Goal: Complete application form

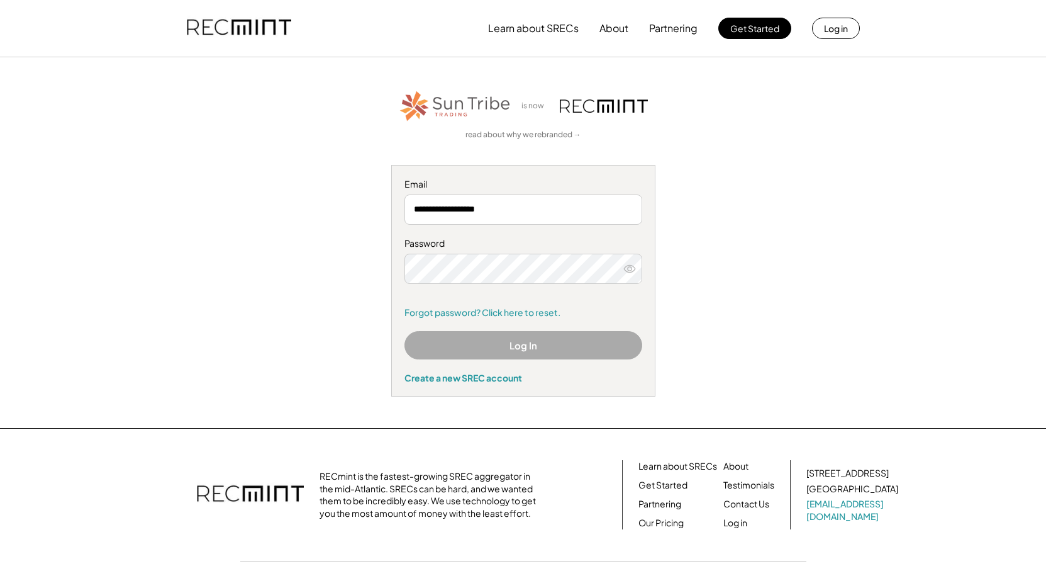
click at [495, 351] on button "Log In" at bounding box center [524, 345] width 238 height 28
click at [476, 338] on button "Log In" at bounding box center [524, 345] width 238 height 28
click at [530, 341] on button "Log In" at bounding box center [524, 345] width 238 height 28
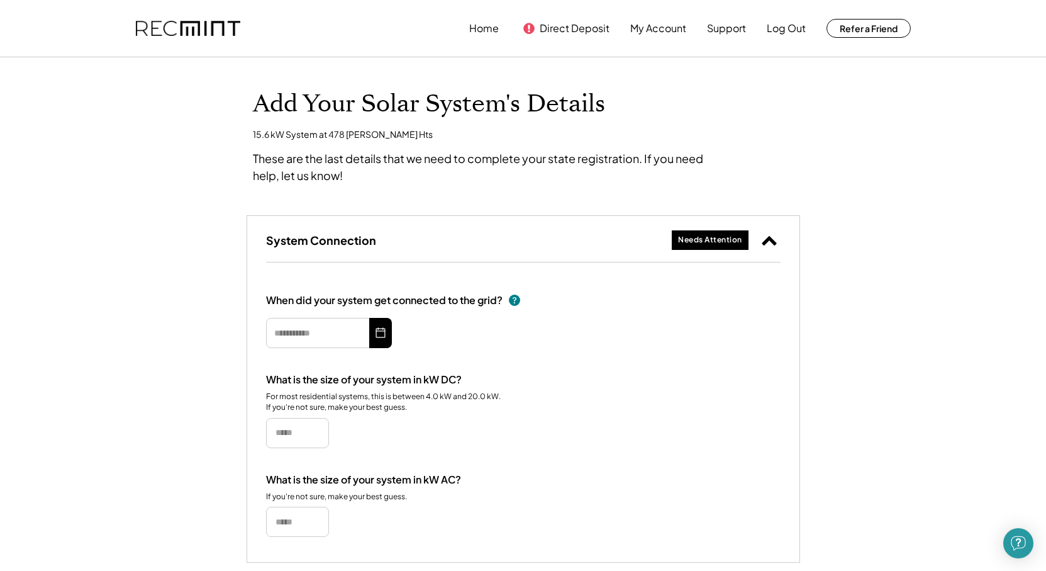
click at [378, 332] on icon at bounding box center [380, 333] width 13 height 20
click at [349, 335] on input "text" at bounding box center [329, 333] width 126 height 30
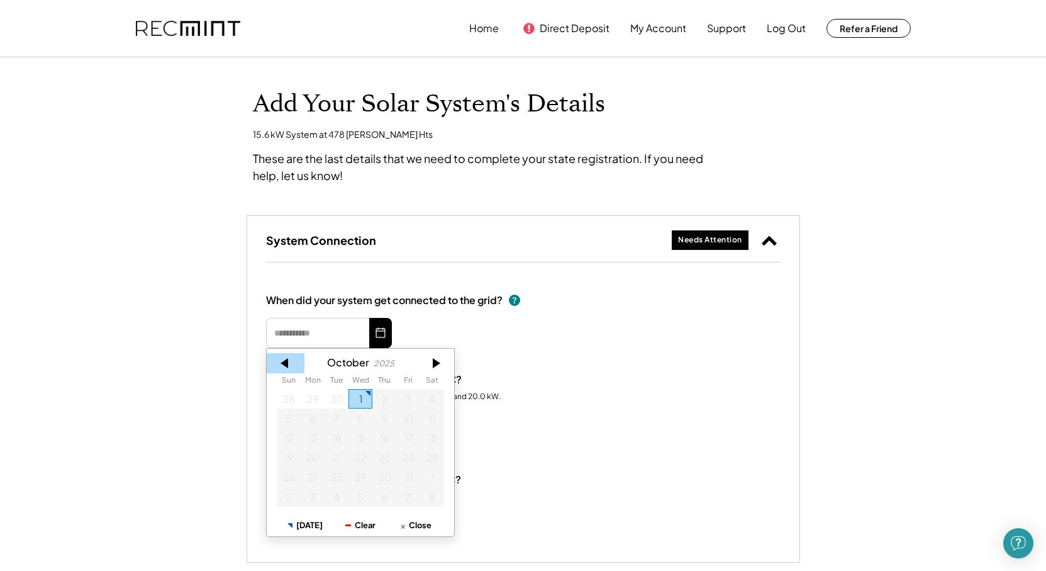
click at [286, 361] on div at bounding box center [286, 363] width 38 height 20
click at [287, 361] on div at bounding box center [286, 363] width 38 height 20
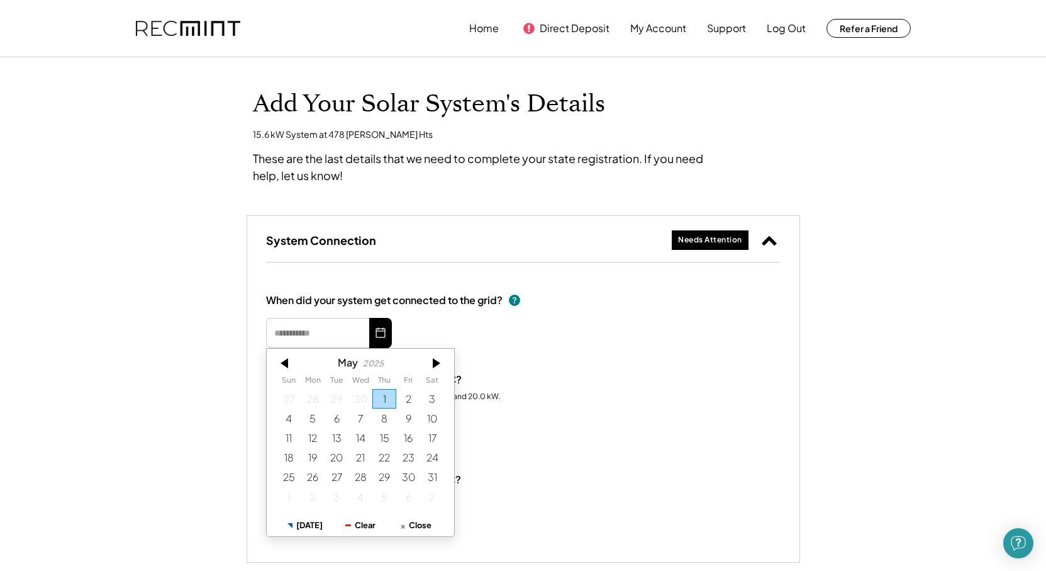
click at [287, 361] on div at bounding box center [286, 363] width 38 height 20
click at [288, 361] on div at bounding box center [286, 363] width 38 height 20
click at [289, 359] on div at bounding box center [286, 363] width 38 height 20
click at [293, 357] on div at bounding box center [286, 363] width 38 height 20
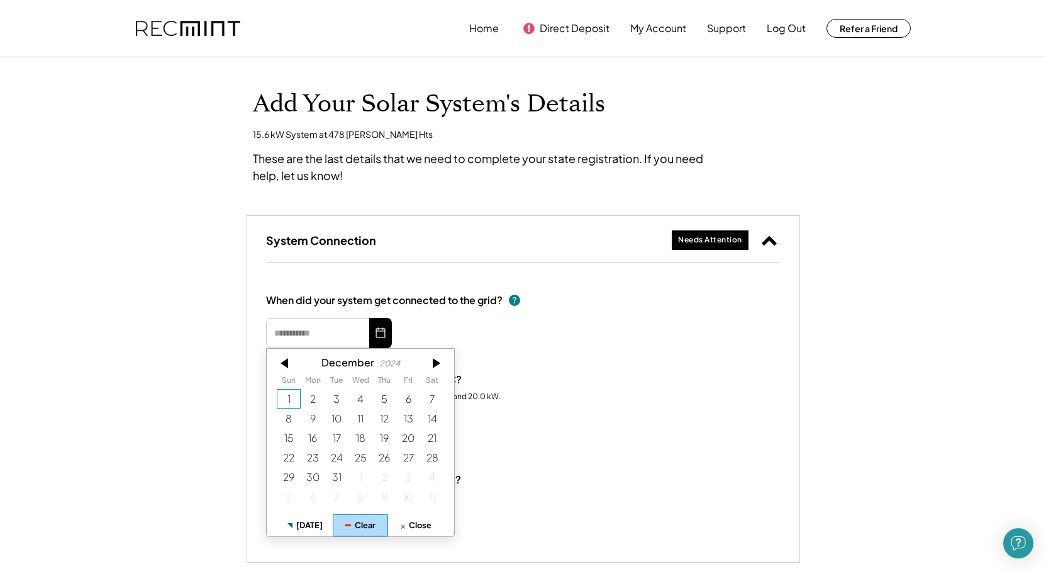
click at [361, 525] on button "Clear" at bounding box center [360, 525] width 55 height 22
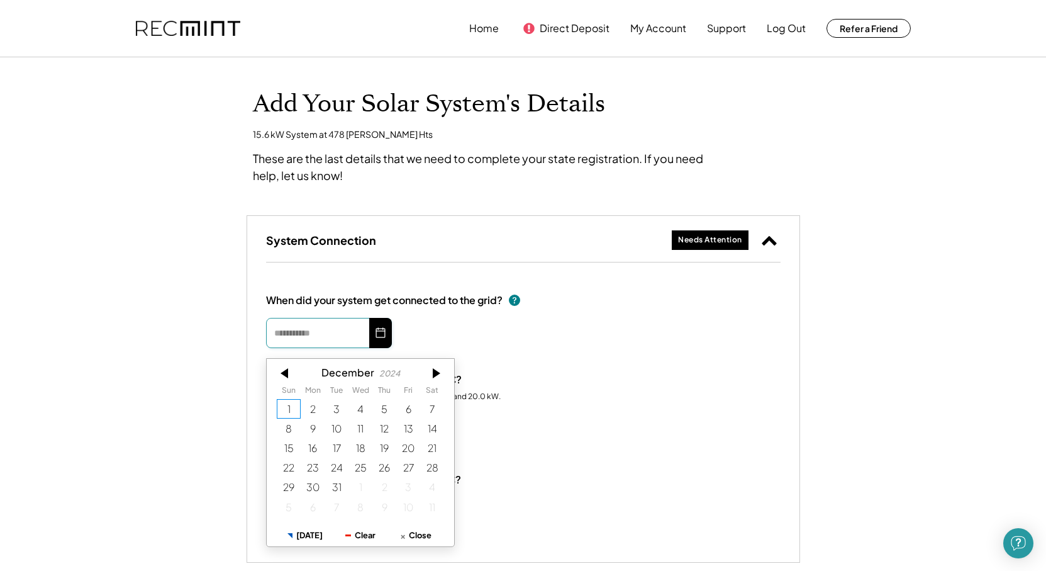
click at [327, 328] on input "text" at bounding box center [329, 333] width 126 height 30
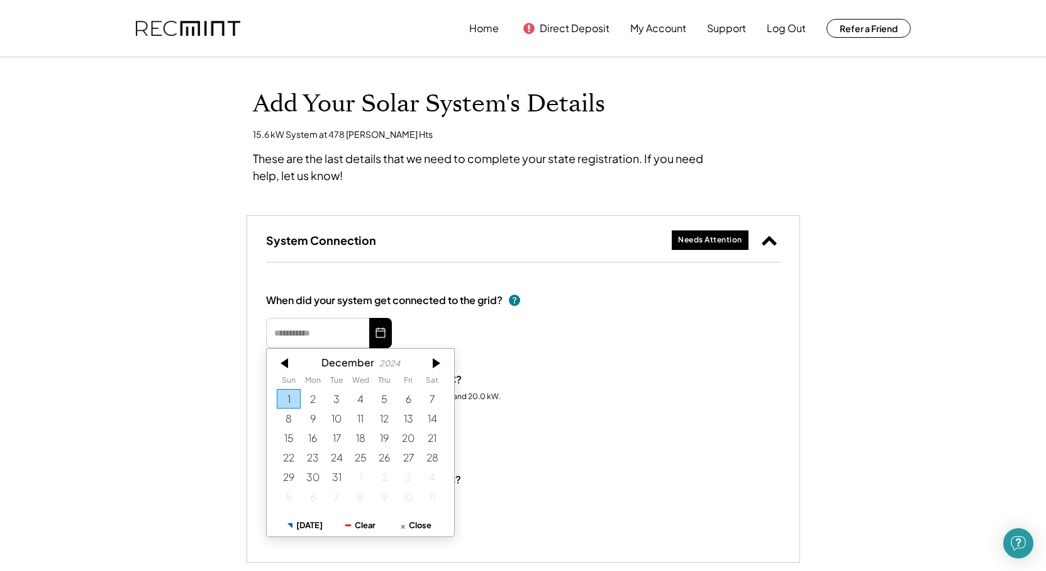
click at [284, 352] on div "[DATE] Sun Mon Tue Wed Thu Fri Sat 1 2 3 4 5 6 7 8 9 10 11 12 13 14 15 16 17 18…" at bounding box center [361, 443] width 188 height 188
click at [373, 517] on button "Clear" at bounding box center [360, 525] width 55 height 22
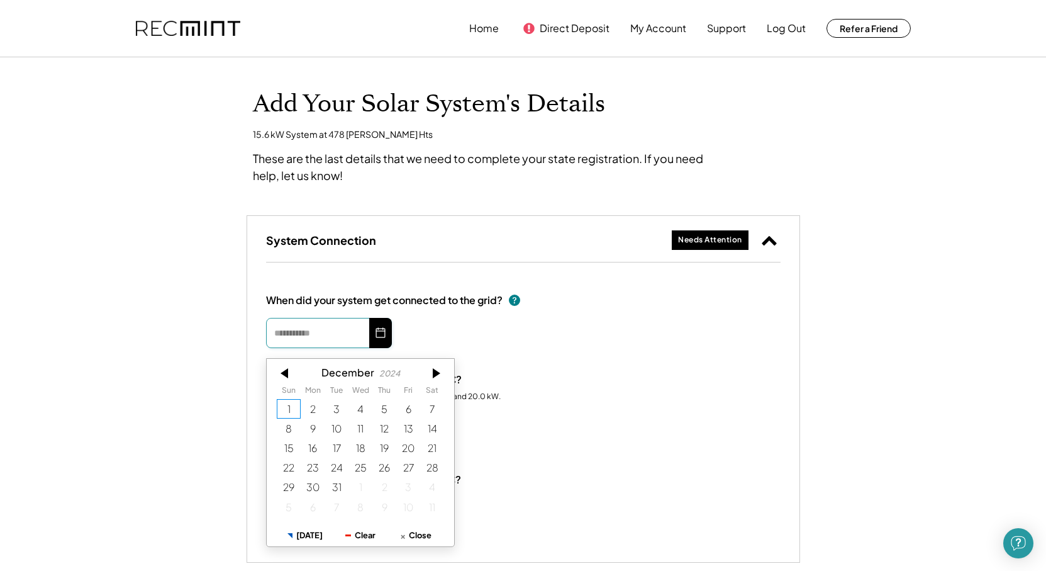
click at [285, 338] on input "text" at bounding box center [329, 333] width 126 height 30
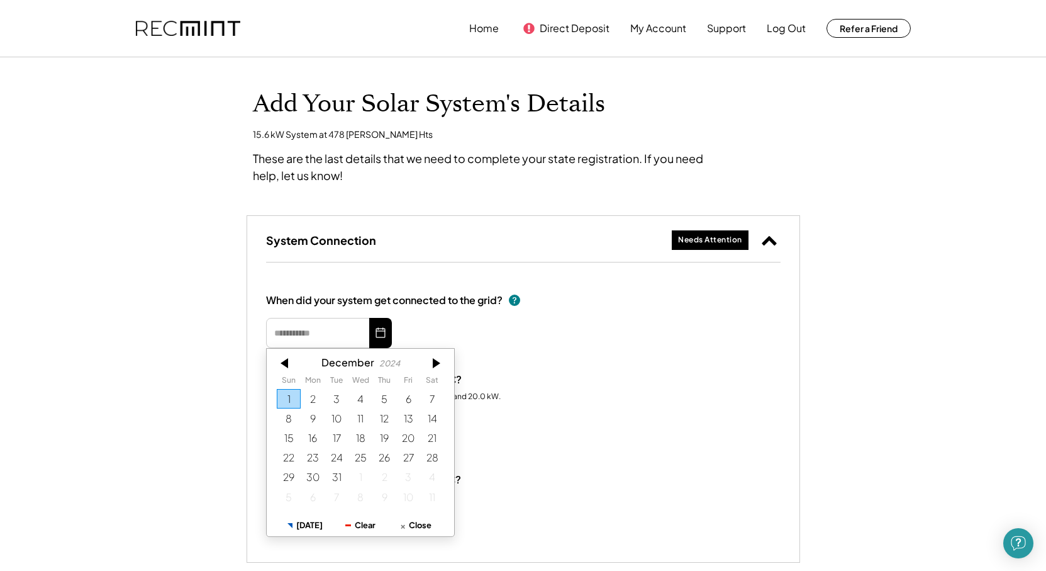
click at [389, 359] on div "2024" at bounding box center [389, 363] width 21 height 9
click at [295, 367] on div at bounding box center [286, 363] width 38 height 20
click at [279, 360] on div at bounding box center [286, 363] width 38 height 20
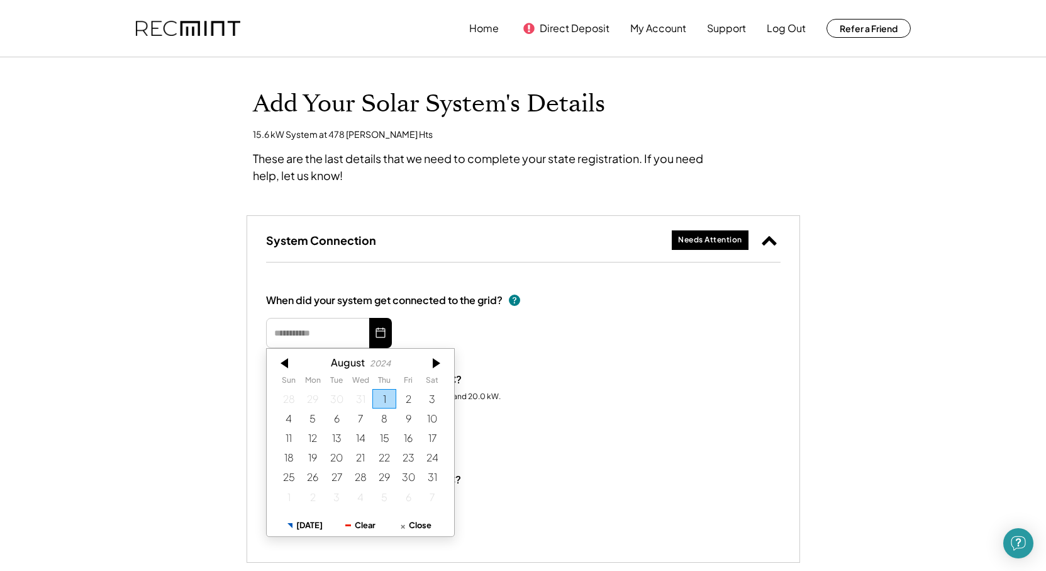
click at [279, 360] on div at bounding box center [286, 363] width 38 height 20
click at [276, 359] on div at bounding box center [286, 363] width 38 height 20
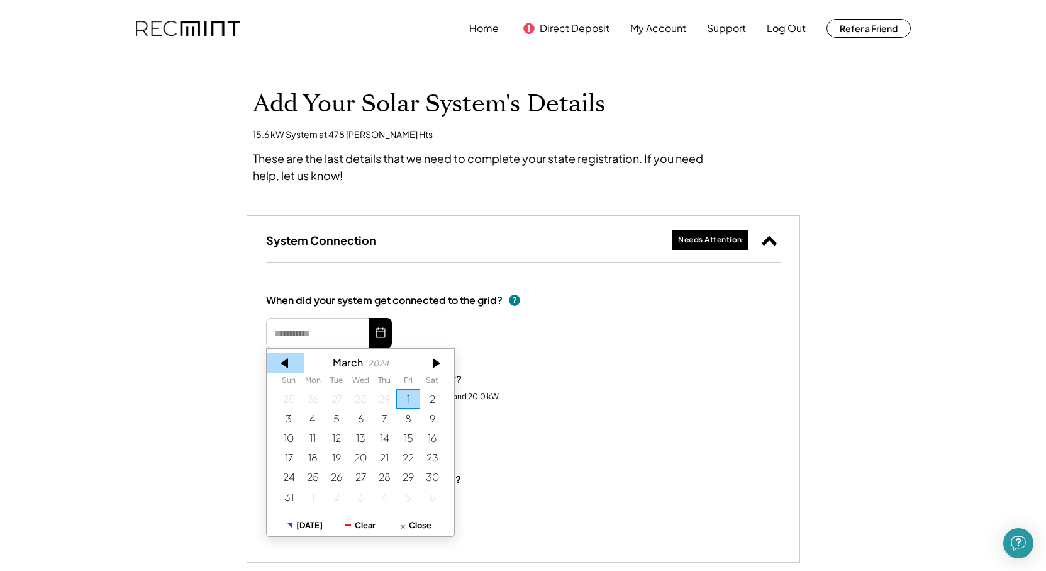
click at [274, 358] on div at bounding box center [286, 363] width 38 height 20
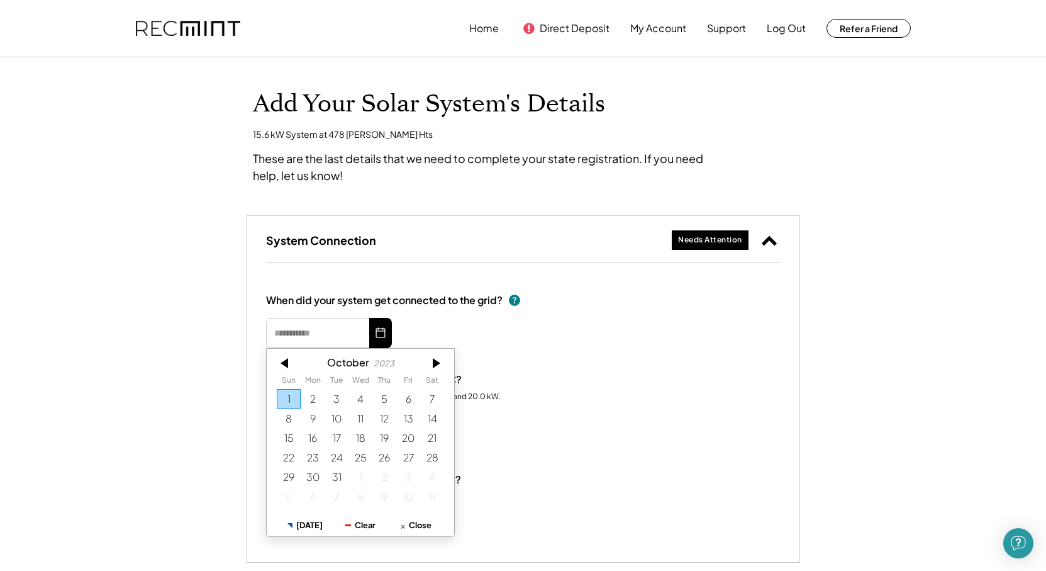
click at [274, 358] on div at bounding box center [286, 363] width 38 height 20
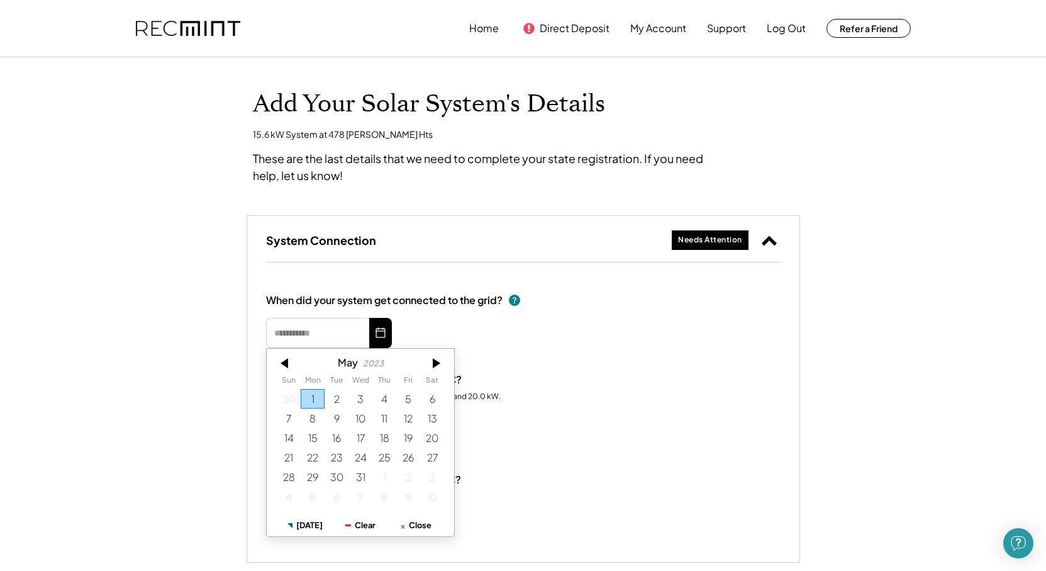
click at [274, 358] on div at bounding box center [286, 363] width 38 height 20
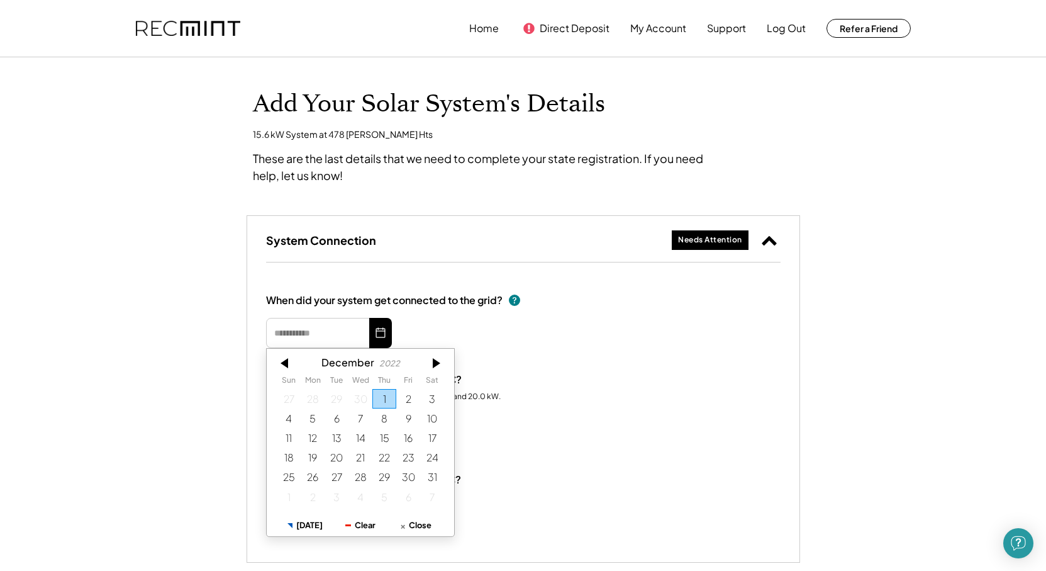
click at [274, 358] on div at bounding box center [286, 363] width 38 height 20
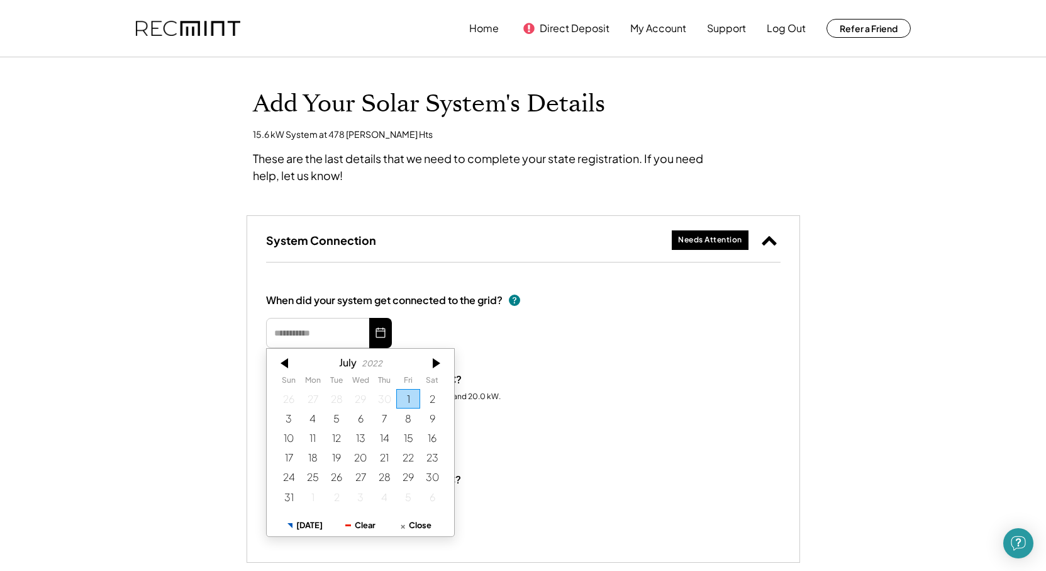
click at [274, 358] on div at bounding box center [286, 363] width 38 height 20
click at [265, 358] on html "Home Direct Deposit My Account Support Log Out Refer a Friend Add Your Solar Sy…" at bounding box center [523, 285] width 1046 height 571
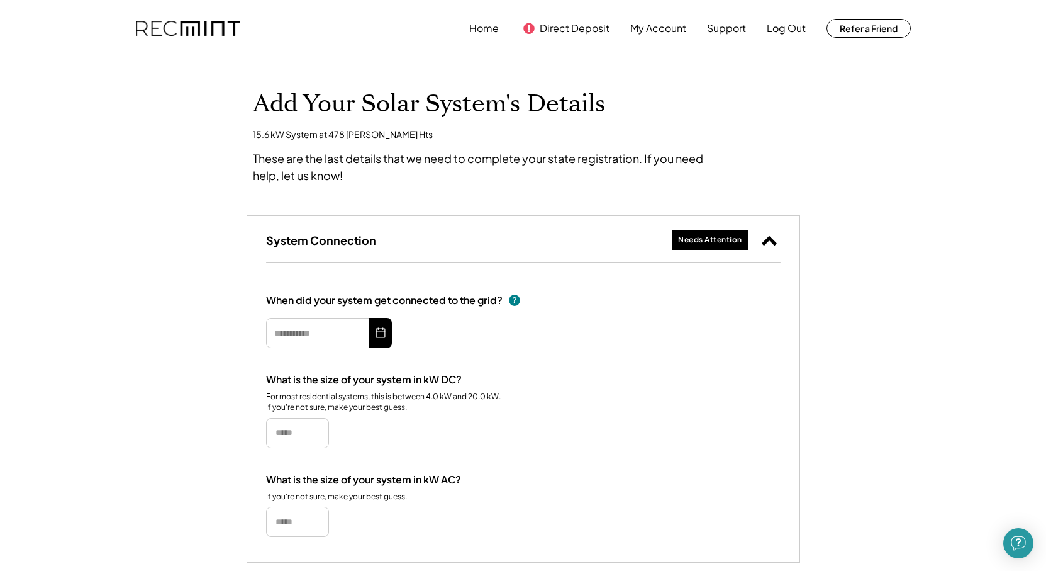
click at [262, 358] on div "When did your system get connected to the grid? What is the size of your system…" at bounding box center [523, 412] width 552 height 300
click at [383, 332] on icon at bounding box center [380, 333] width 13 height 20
click at [337, 332] on input "text" at bounding box center [329, 333] width 126 height 30
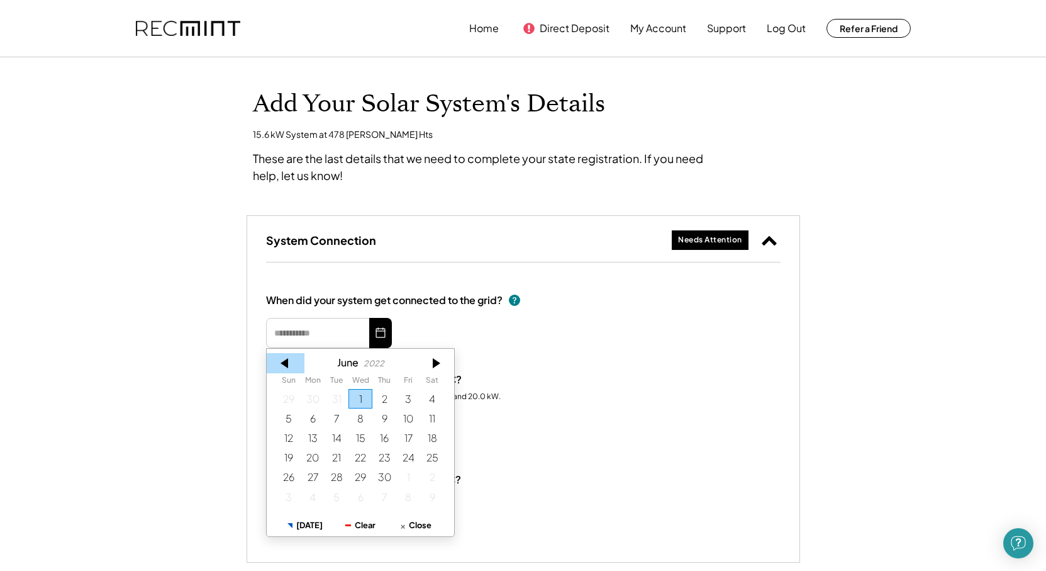
click at [286, 369] on div at bounding box center [286, 363] width 38 height 20
click at [287, 369] on div at bounding box center [286, 363] width 38 height 20
click at [288, 369] on div at bounding box center [286, 363] width 38 height 20
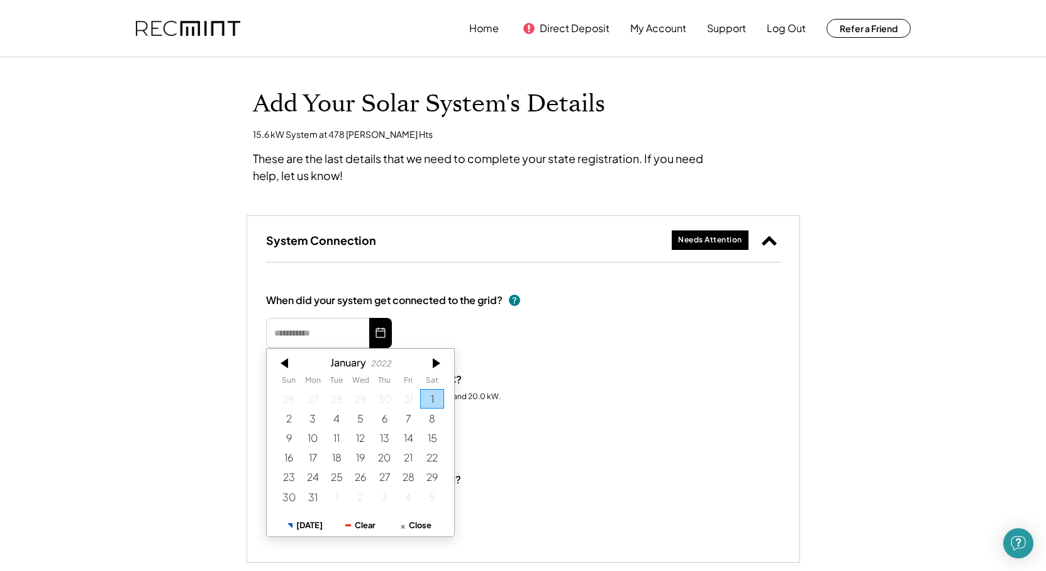
click at [288, 369] on div at bounding box center [286, 363] width 38 height 20
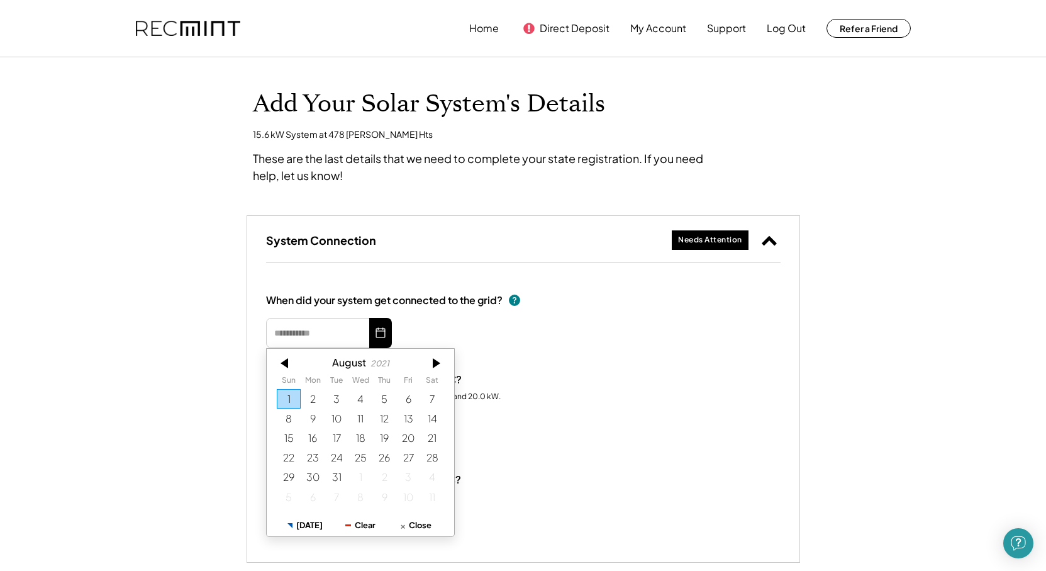
click at [288, 369] on div at bounding box center [286, 363] width 38 height 20
click at [297, 366] on div at bounding box center [286, 363] width 38 height 20
click at [297, 362] on div at bounding box center [286, 363] width 38 height 20
click at [296, 362] on div at bounding box center [286, 363] width 38 height 20
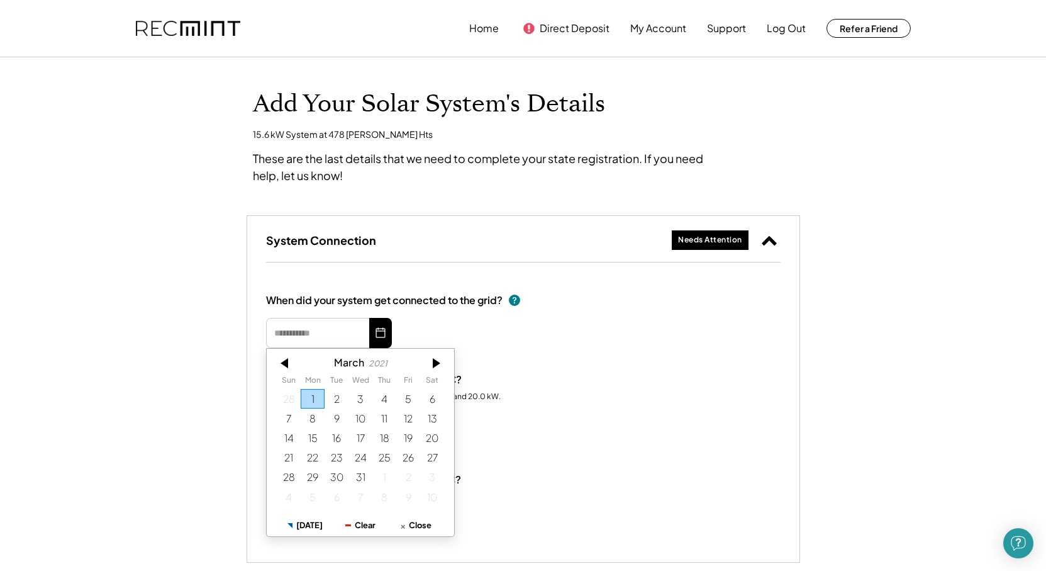
click at [296, 362] on div at bounding box center [286, 363] width 38 height 20
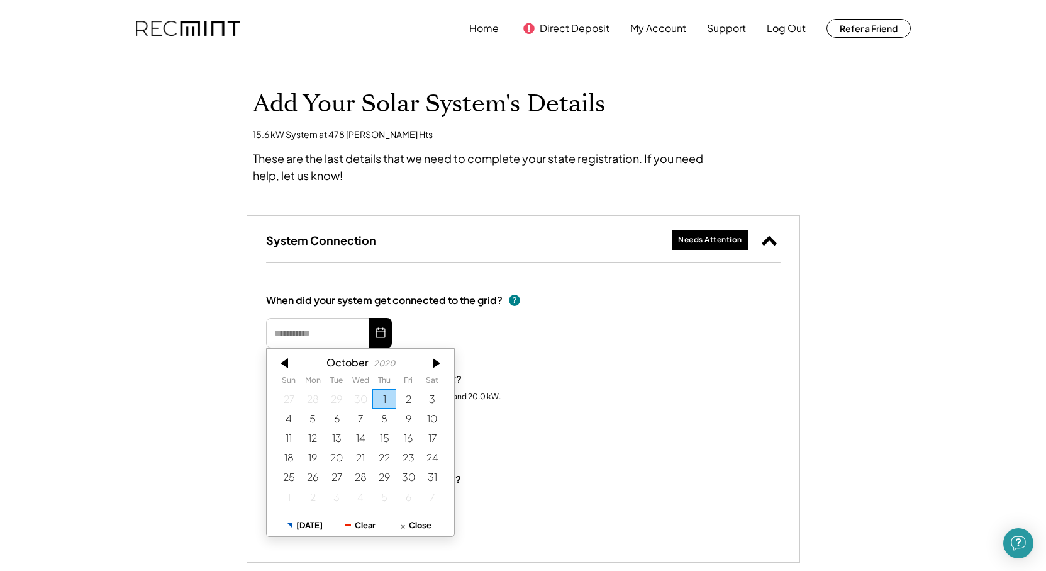
click at [296, 362] on div at bounding box center [286, 363] width 38 height 20
drag, startPoint x: 288, startPoint y: 369, endPoint x: 295, endPoint y: 360, distance: 11.7
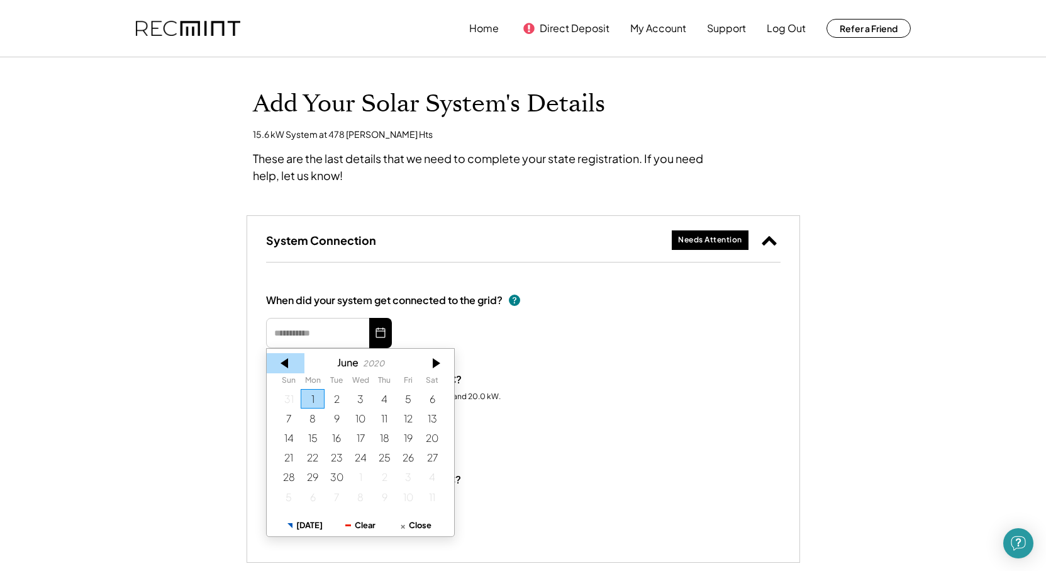
click at [295, 360] on div at bounding box center [286, 363] width 38 height 20
click at [294, 359] on div at bounding box center [286, 363] width 38 height 20
click at [294, 360] on div at bounding box center [286, 363] width 38 height 20
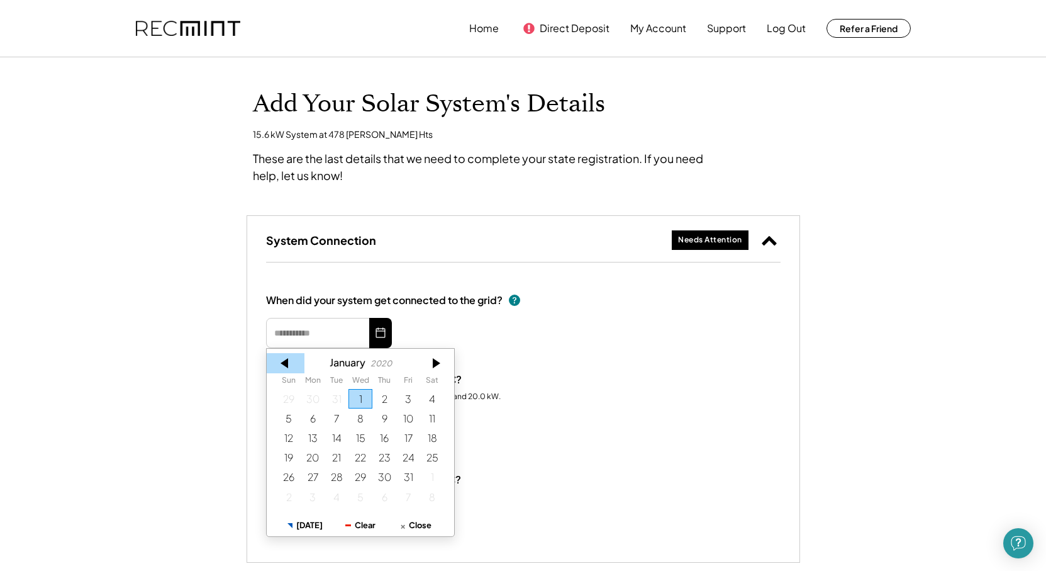
click at [291, 365] on div at bounding box center [286, 363] width 38 height 20
click at [290, 364] on div at bounding box center [286, 363] width 38 height 20
click at [287, 364] on div at bounding box center [286, 363] width 38 height 20
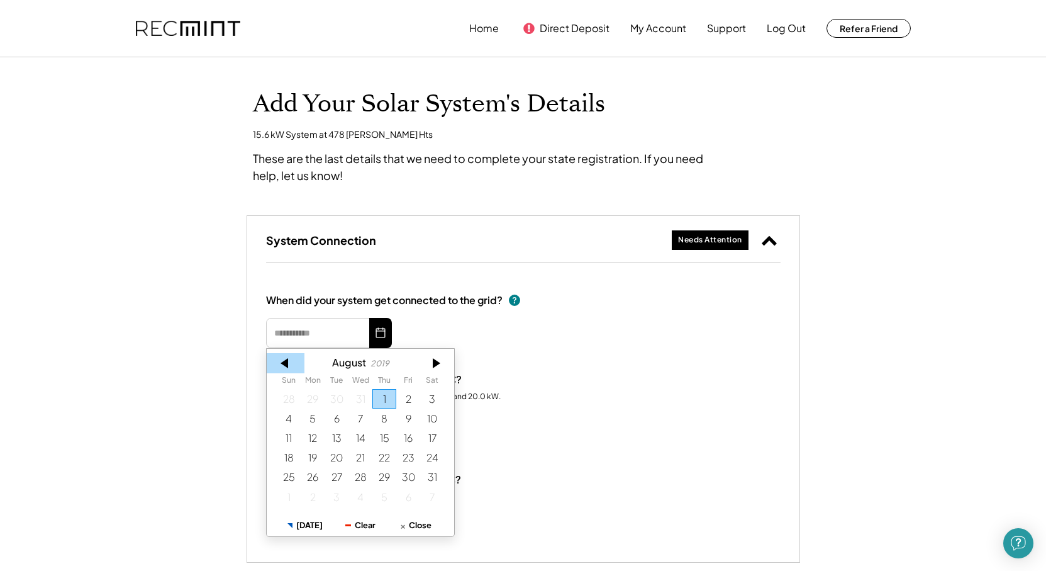
click at [286, 365] on div at bounding box center [286, 363] width 38 height 20
click at [284, 365] on div at bounding box center [286, 363] width 38 height 20
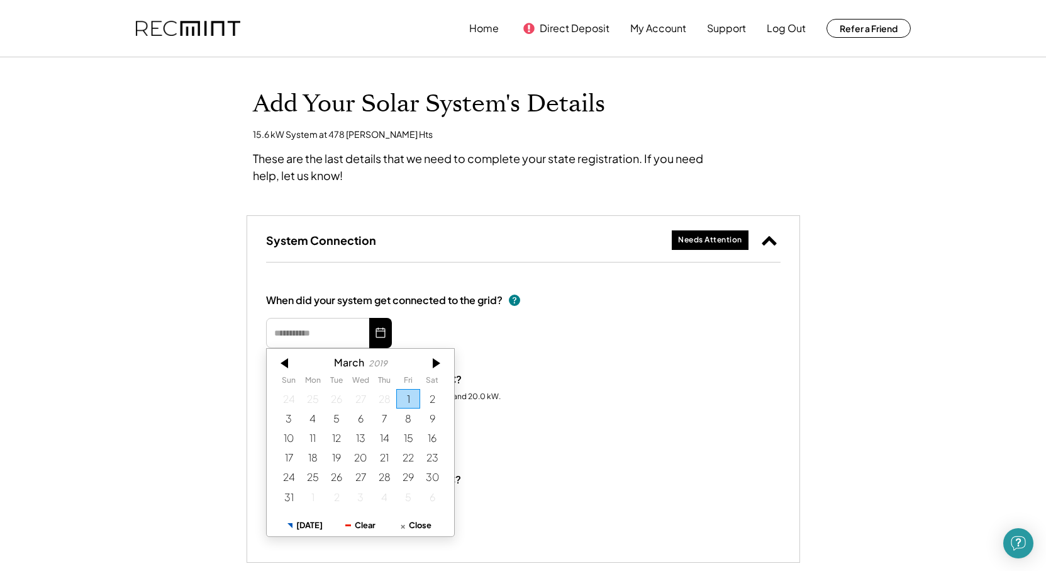
click at [284, 367] on div at bounding box center [286, 363] width 38 height 20
click at [283, 368] on div at bounding box center [286, 363] width 38 height 20
click at [283, 371] on div at bounding box center [286, 363] width 38 height 20
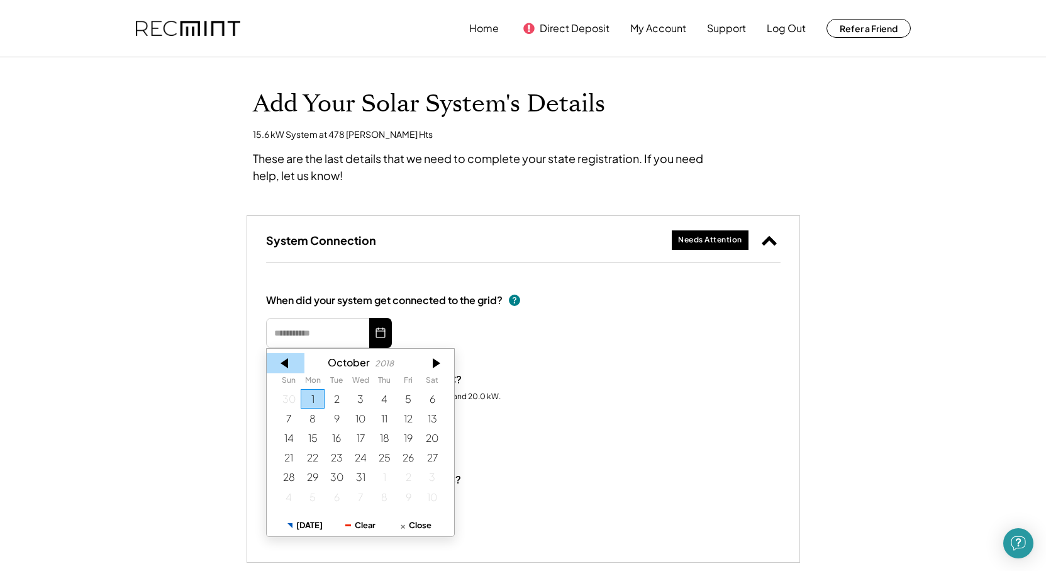
click at [286, 370] on div at bounding box center [286, 363] width 38 height 20
click at [284, 367] on div at bounding box center [286, 363] width 38 height 20
click at [287, 357] on div at bounding box center [286, 363] width 38 height 20
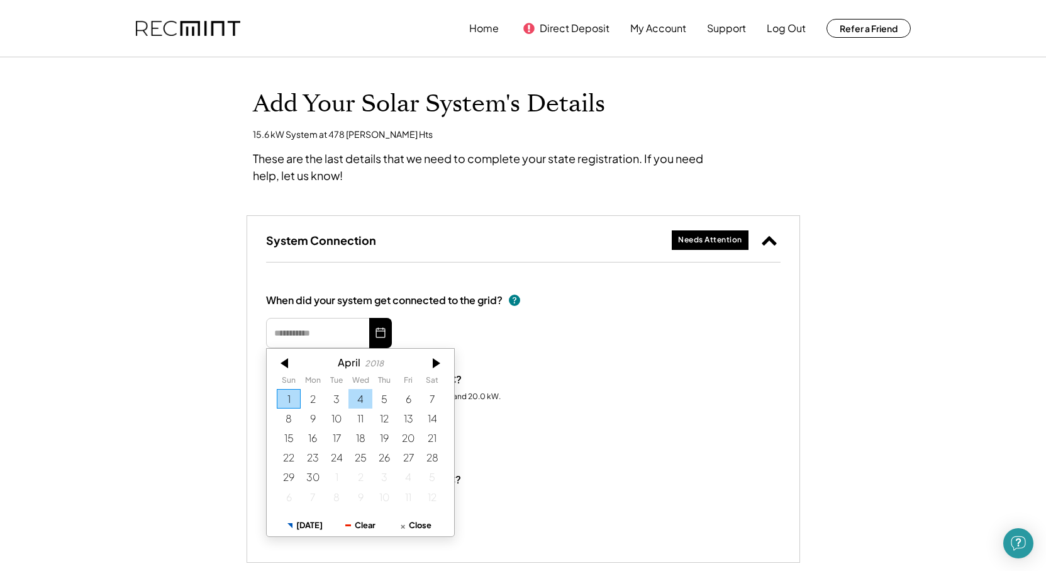
click at [354, 397] on div "4" at bounding box center [361, 399] width 24 height 20
type input "*********"
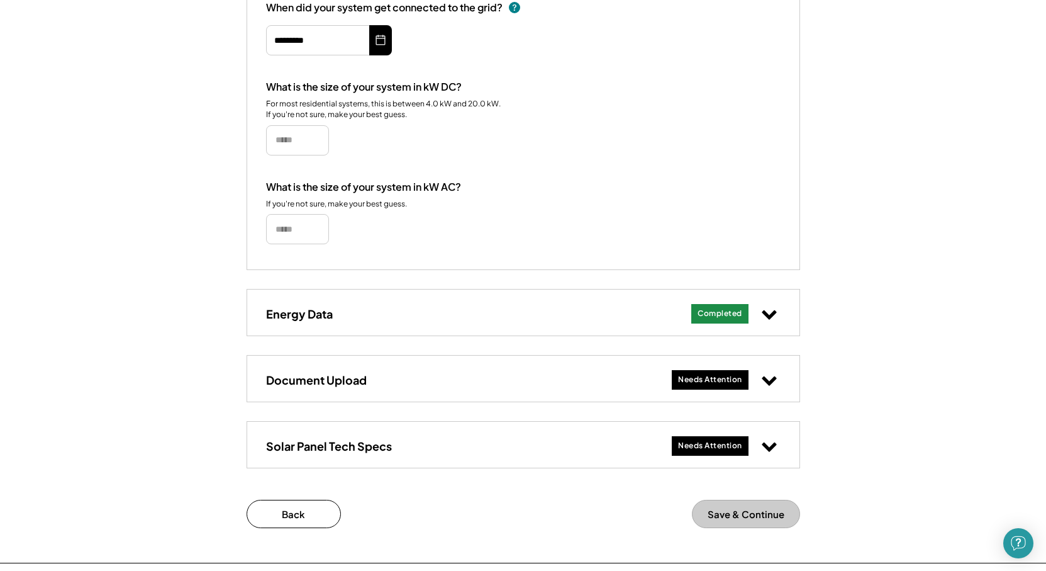
scroll to position [315, 0]
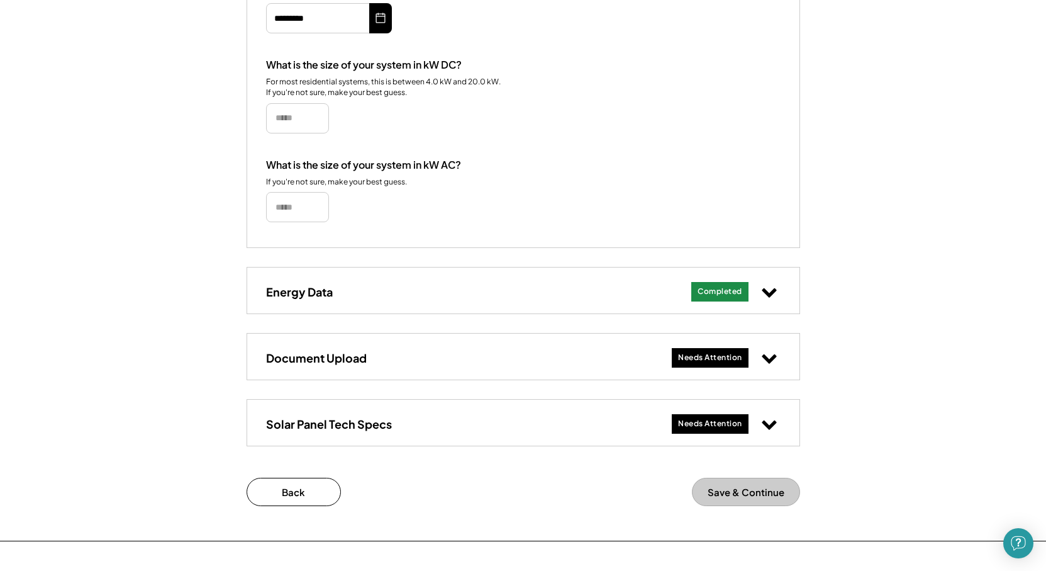
click at [680, 354] on div "Needs Attention" at bounding box center [710, 357] width 64 height 11
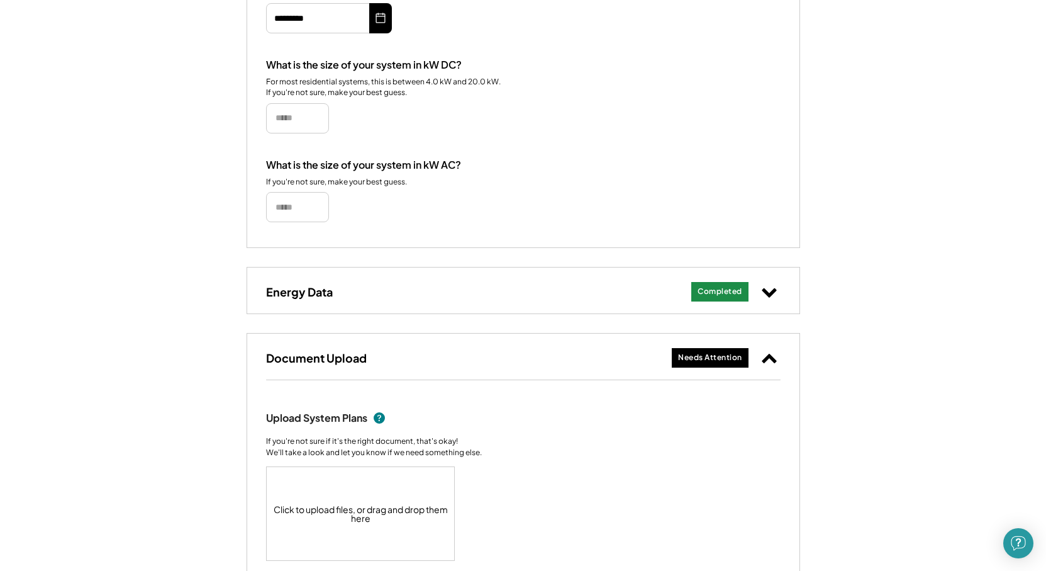
click at [361, 505] on div "Click to upload files, or drag and drop them here" at bounding box center [361, 513] width 189 height 93
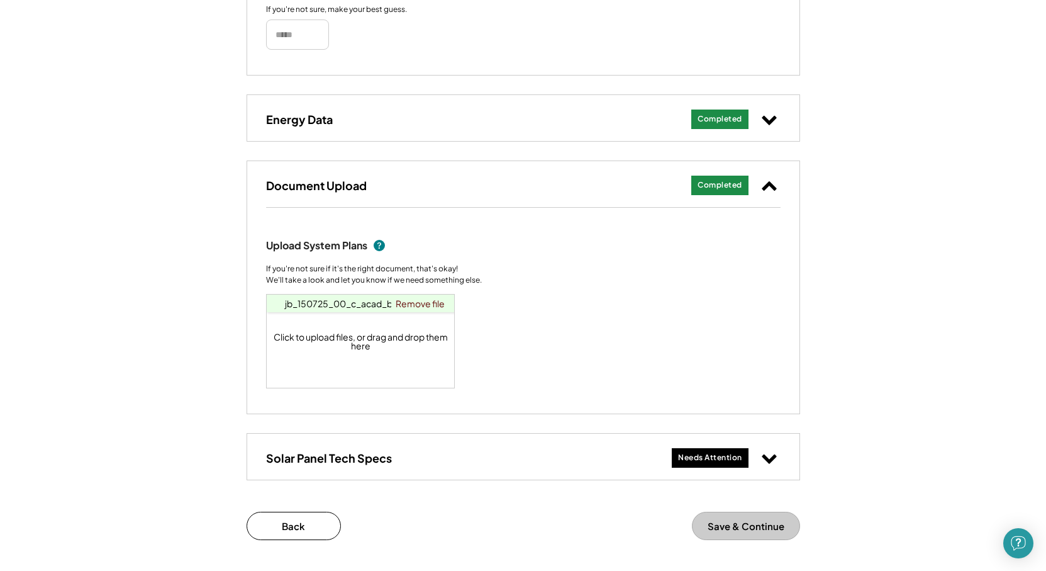
scroll to position [503, 0]
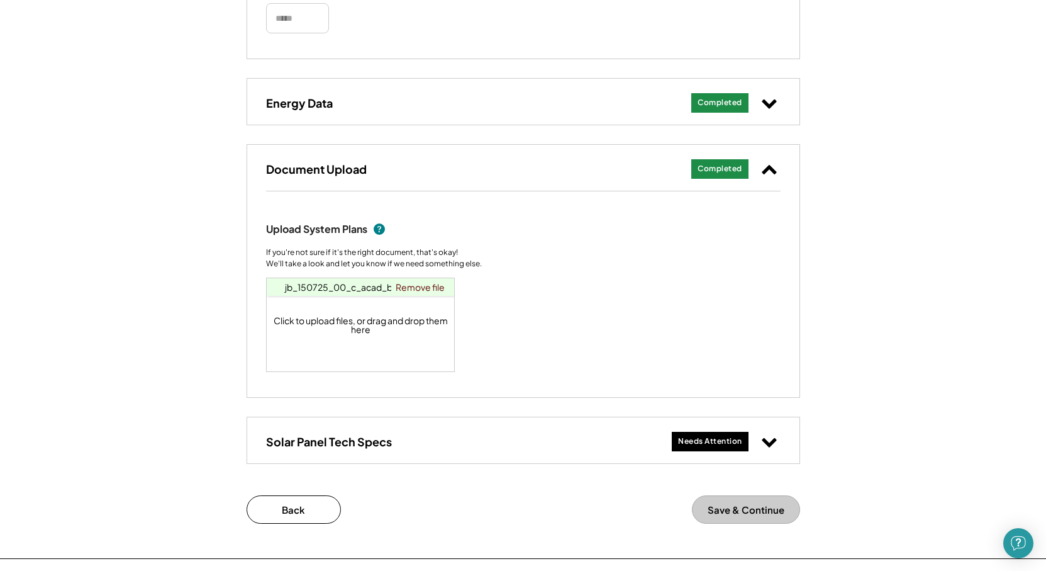
click at [697, 447] on div "Needs Attention" at bounding box center [710, 442] width 77 height 20
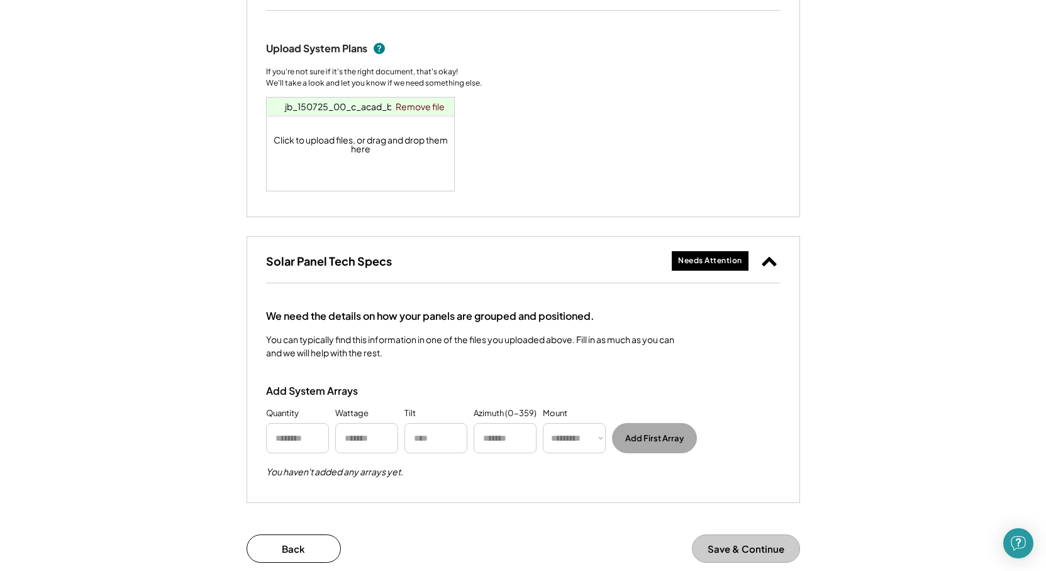
scroll to position [692, 0]
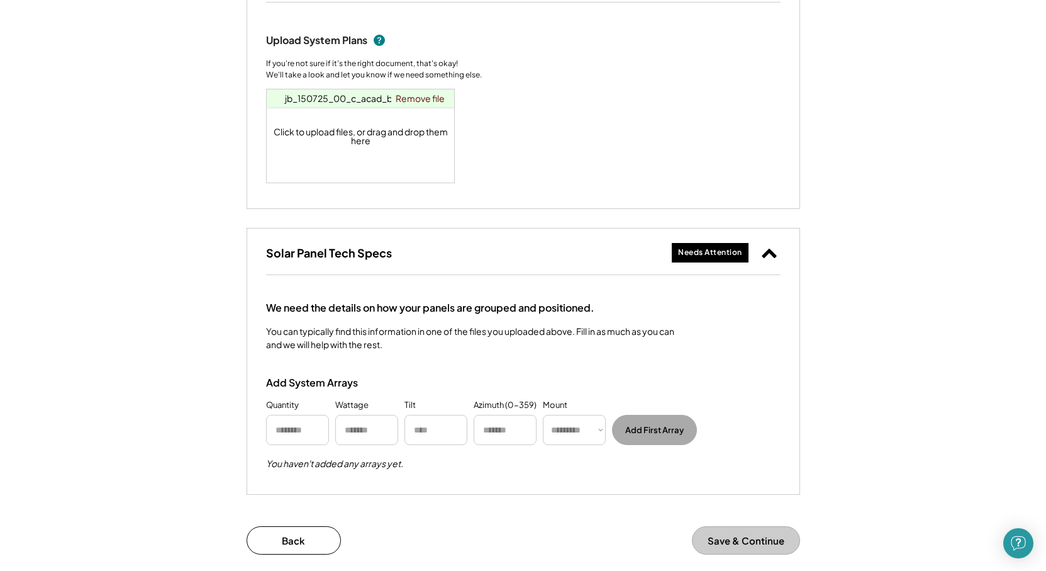
click at [755, 546] on button "Save & Continue" at bounding box center [746, 540] width 108 height 28
click at [727, 534] on button "Save & Continue" at bounding box center [746, 540] width 108 height 28
click at [754, 257] on div "Needs Attention" at bounding box center [726, 252] width 109 height 25
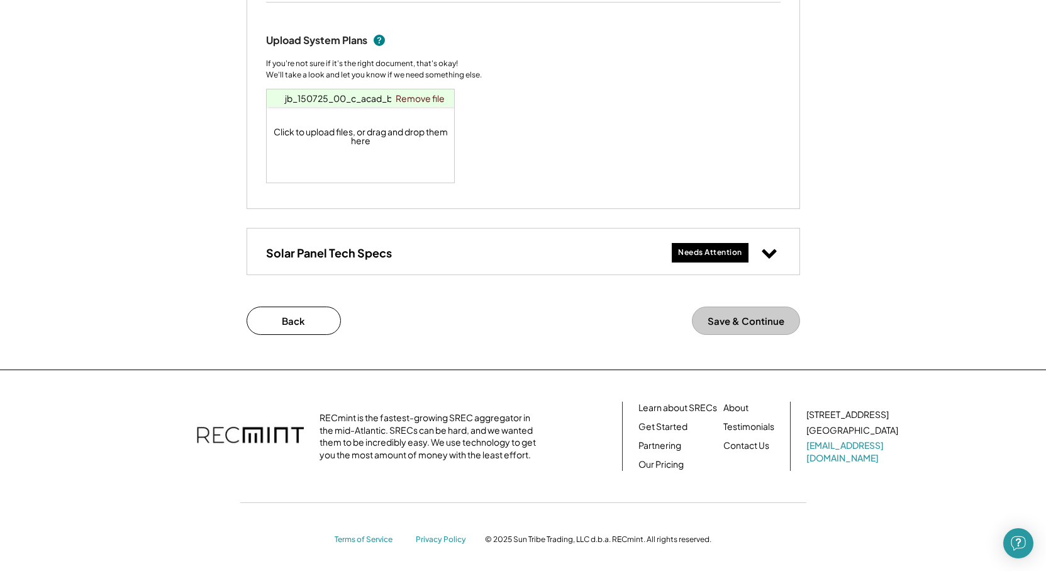
click at [749, 329] on button "Save & Continue" at bounding box center [746, 320] width 108 height 28
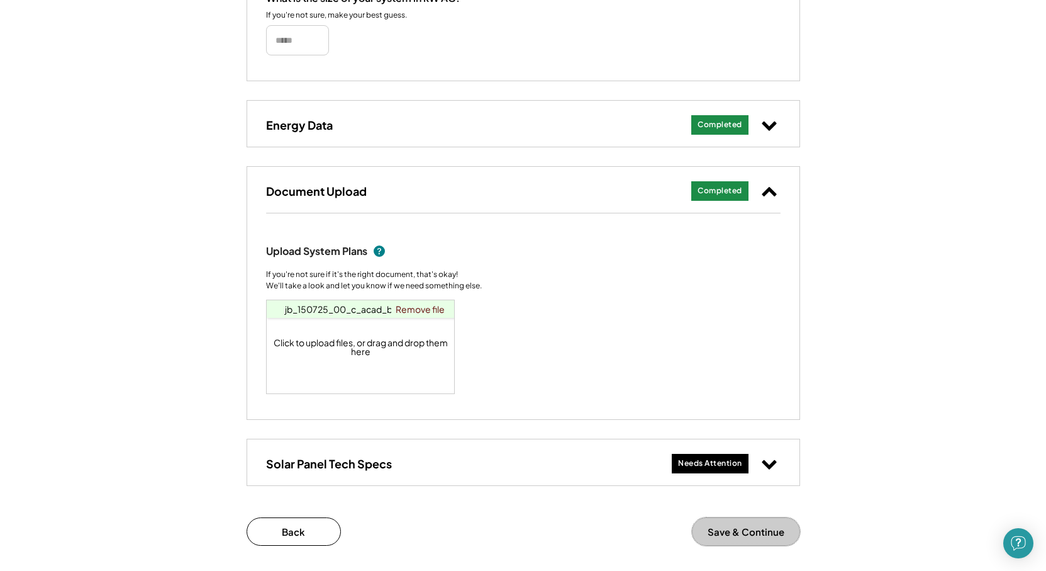
scroll to position [503, 0]
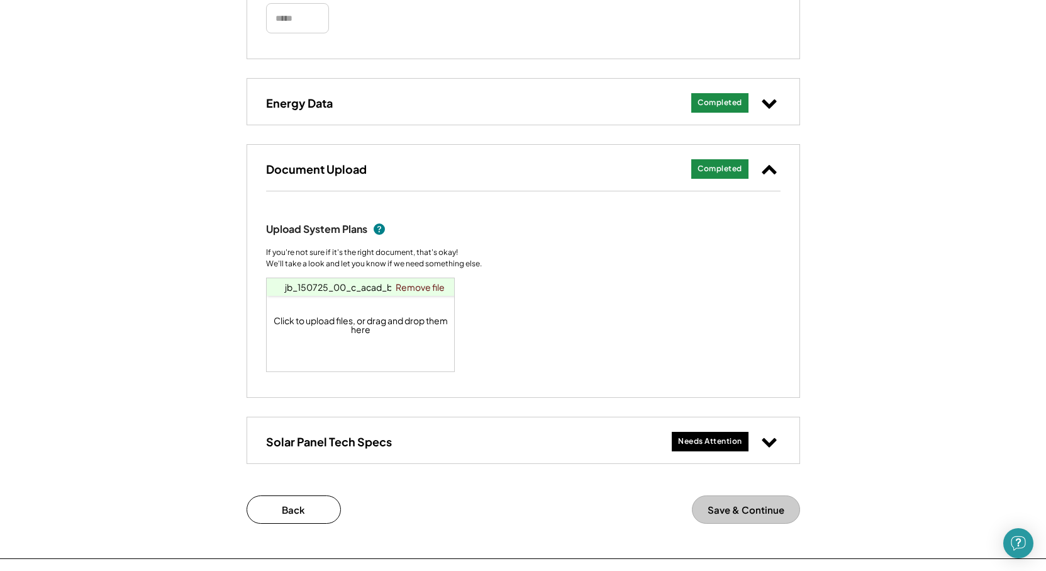
click at [696, 440] on div "Needs Attention" at bounding box center [710, 441] width 64 height 11
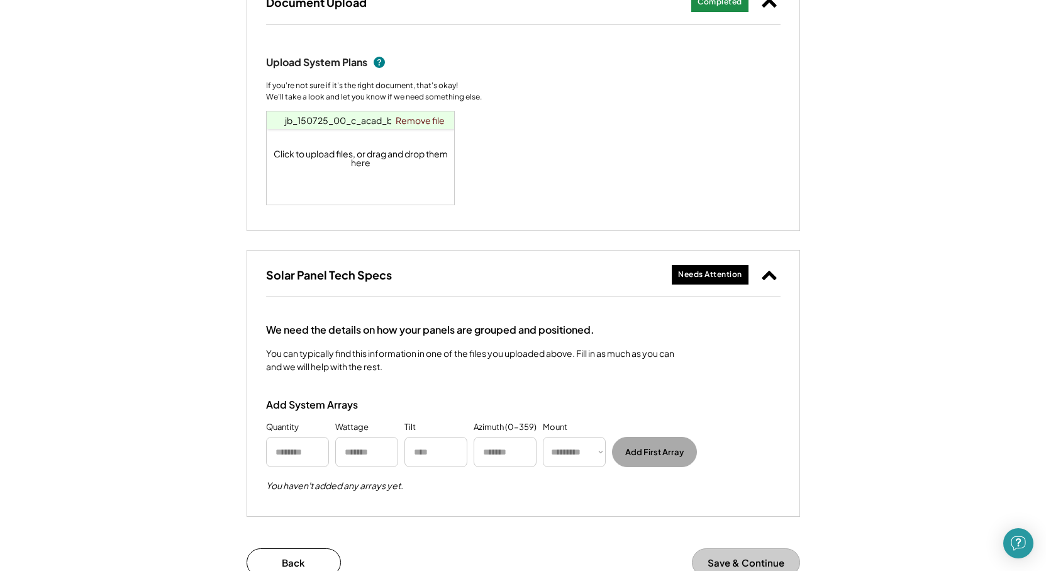
scroll to position [755, 0]
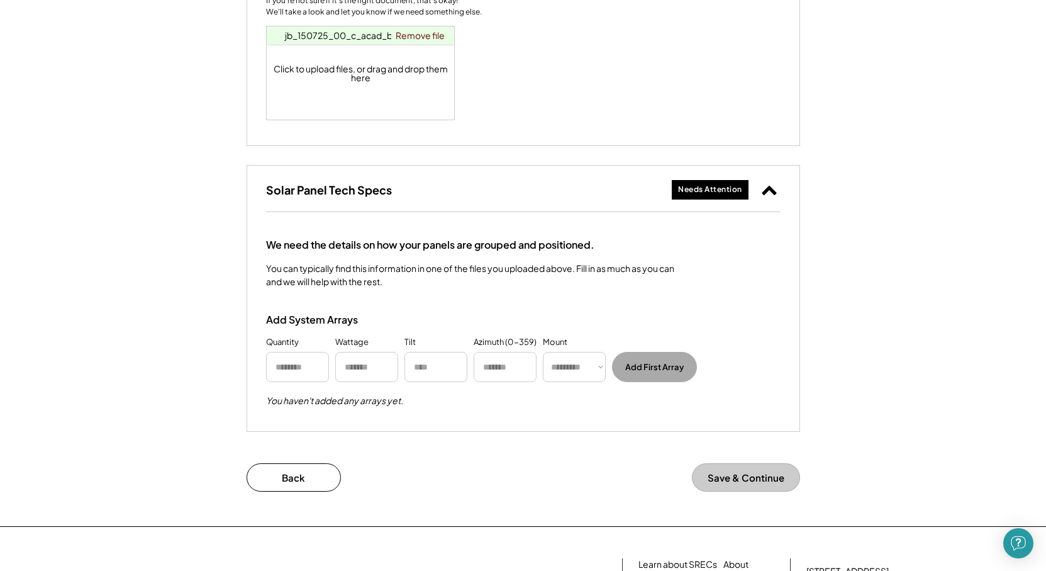
click at [296, 361] on input "input" at bounding box center [297, 367] width 63 height 30
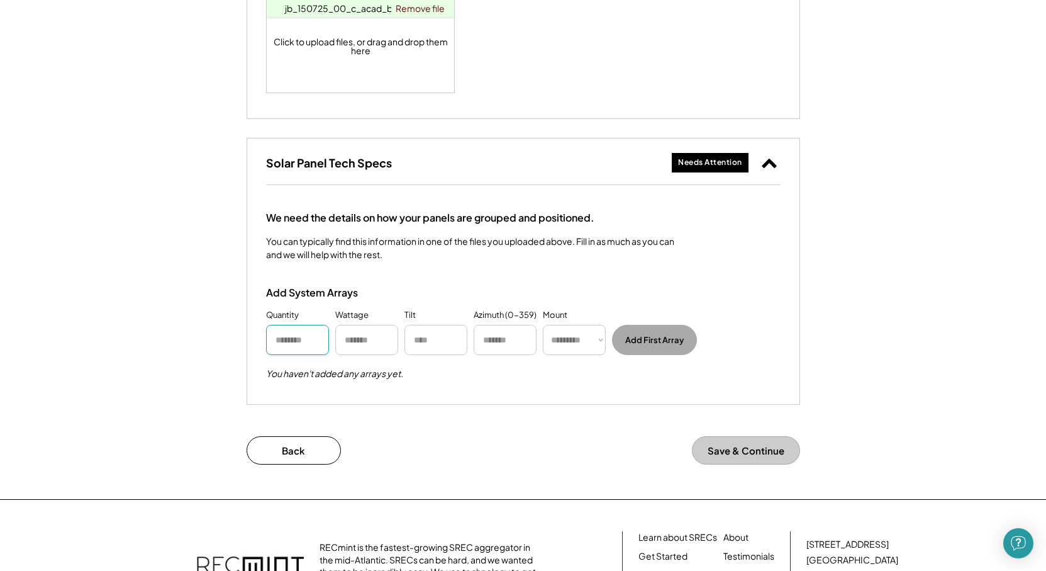
scroll to position [774, 0]
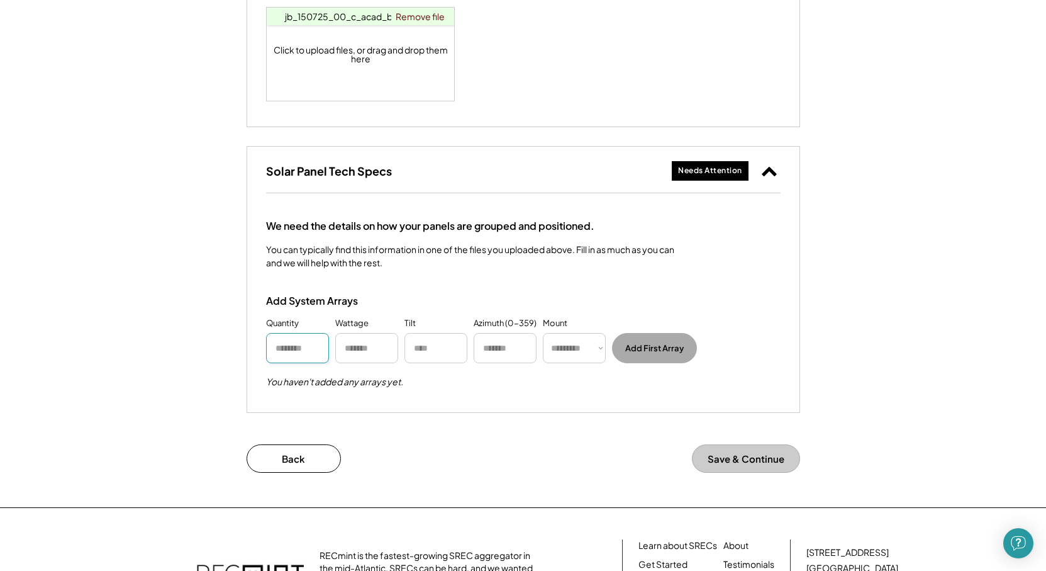
click at [778, 167] on button at bounding box center [769, 170] width 23 height 23
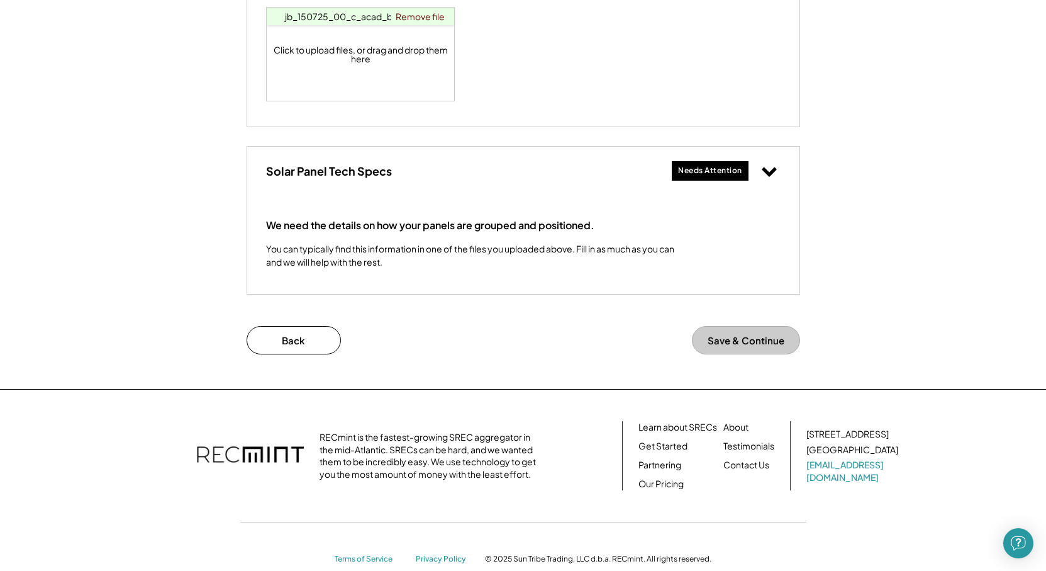
scroll to position [698, 0]
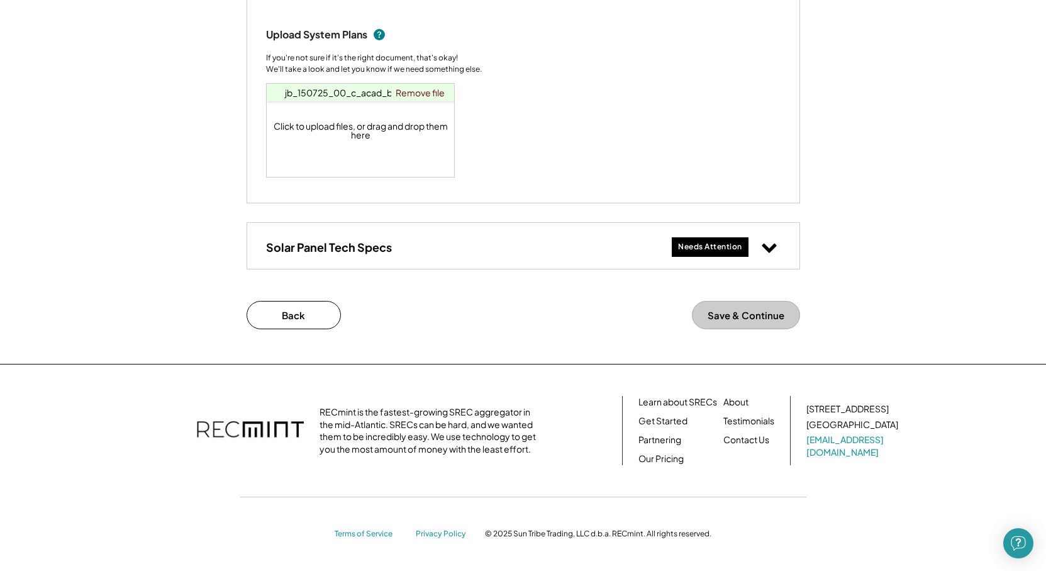
click at [751, 314] on button "Save & Continue" at bounding box center [746, 315] width 108 height 28
click at [471, 235] on div "Solar Panel Tech Specs Needs Attention" at bounding box center [523, 246] width 552 height 46
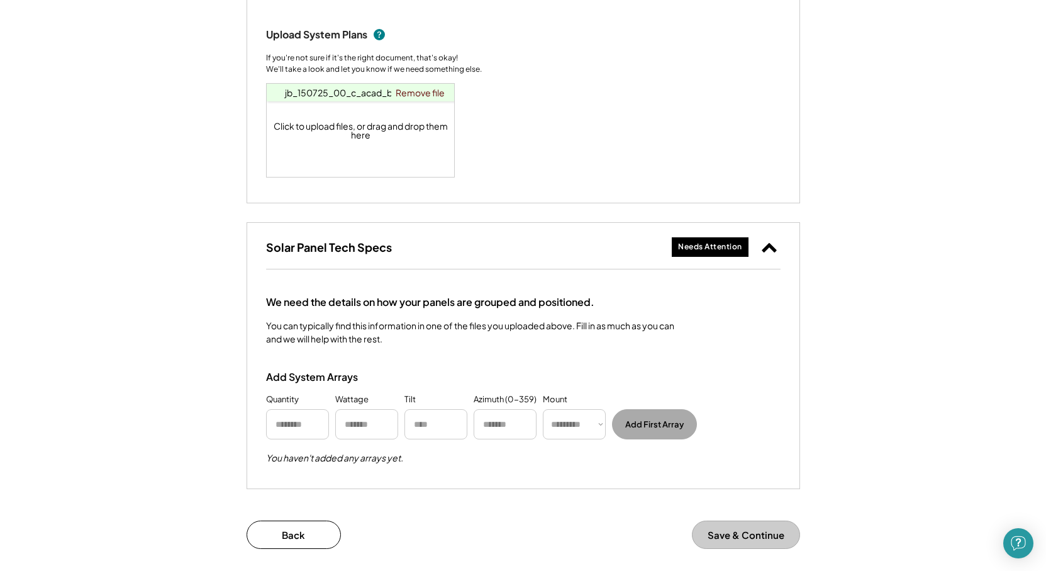
click at [347, 428] on input "input" at bounding box center [366, 424] width 63 height 30
click at [283, 422] on input "input" at bounding box center [297, 424] width 63 height 30
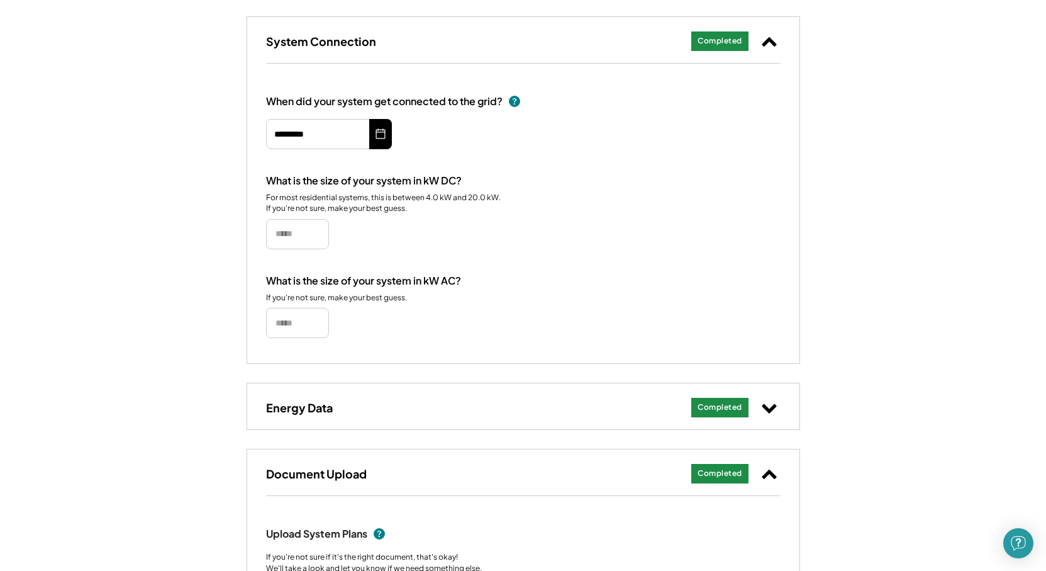
scroll to position [0, 0]
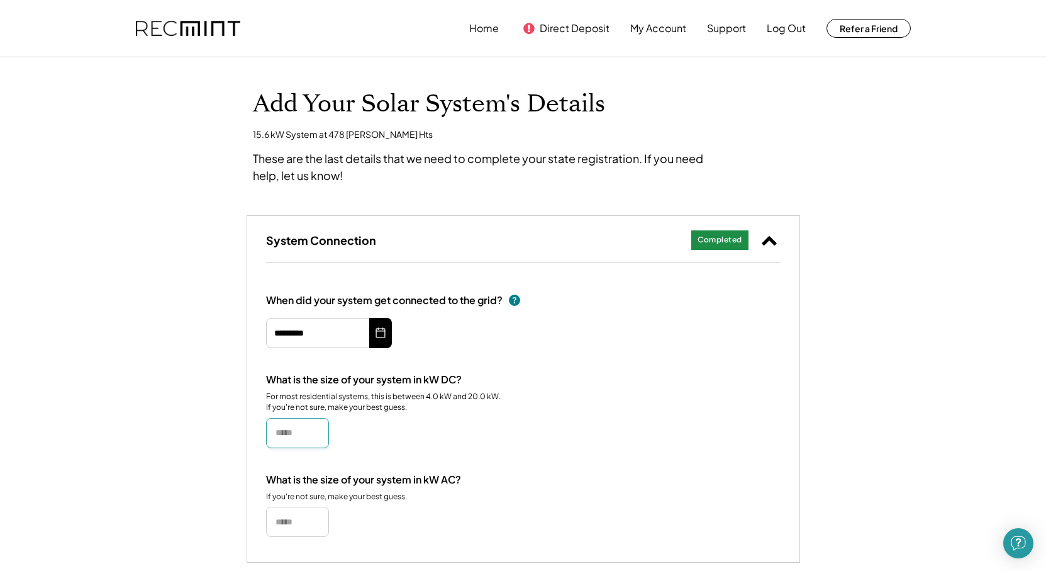
click at [309, 430] on input "input" at bounding box center [297, 433] width 63 height 30
type input "******"
click at [771, 240] on use at bounding box center [769, 240] width 14 height 9
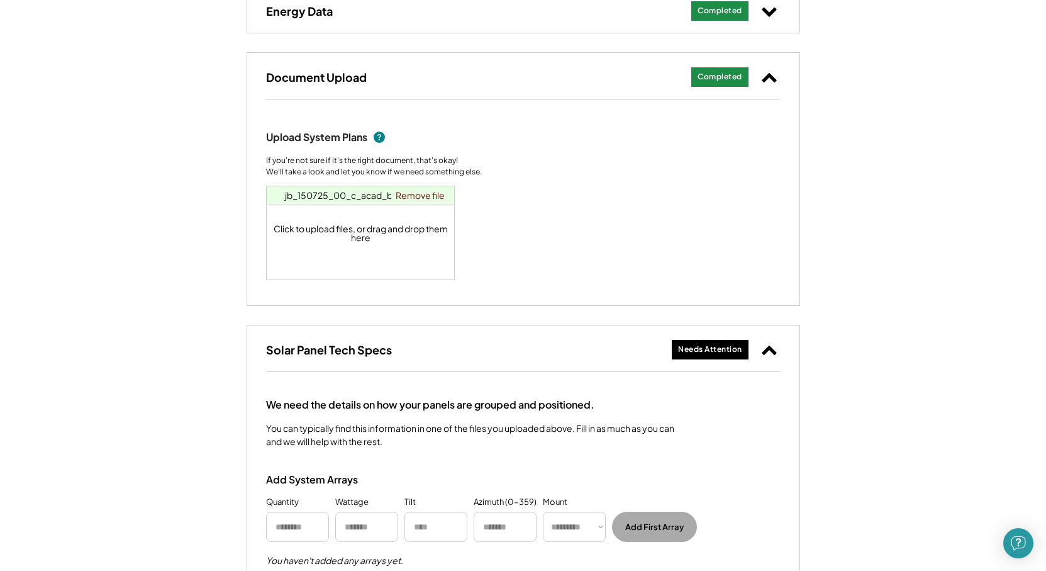
scroll to position [315, 0]
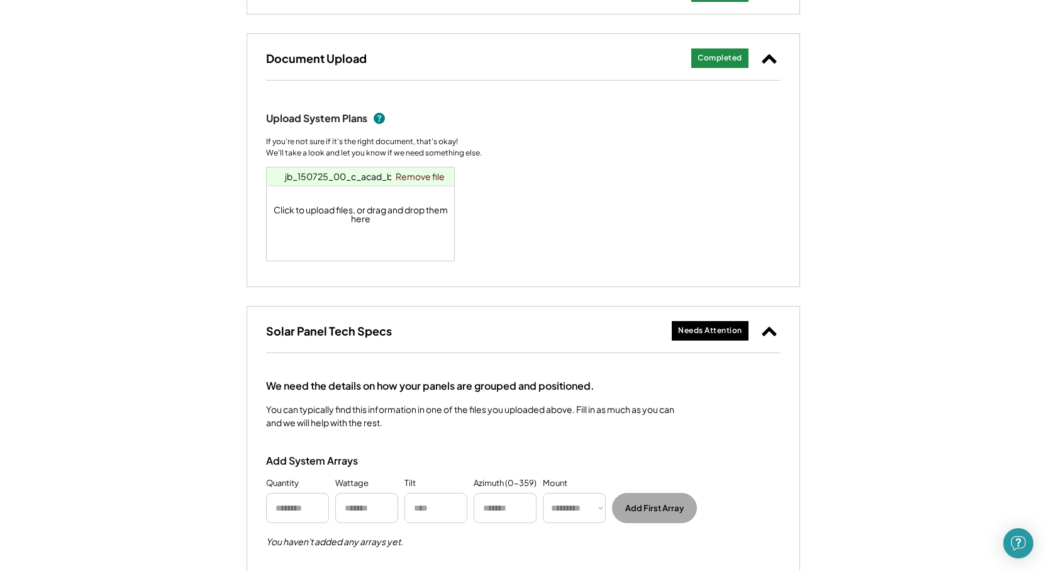
click at [763, 61] on use at bounding box center [769, 58] width 14 height 9
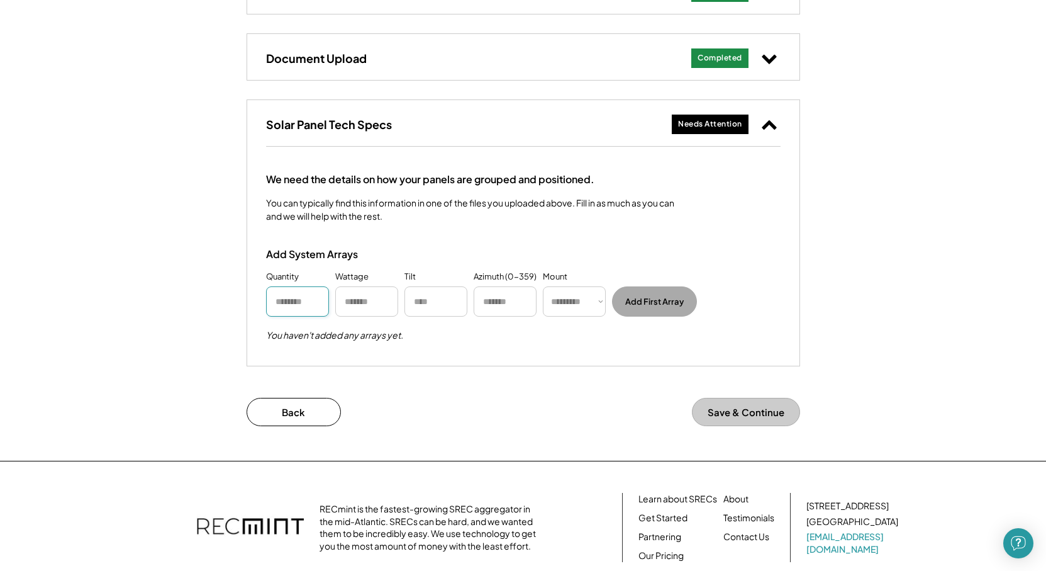
click at [301, 308] on input "input" at bounding box center [297, 301] width 63 height 30
click at [594, 305] on select "********* **** ******" at bounding box center [574, 301] width 63 height 30
select select "******"
click at [543, 286] on select "********* **** ******" at bounding box center [574, 301] width 63 height 30
click at [524, 305] on input "input" at bounding box center [505, 301] width 63 height 30
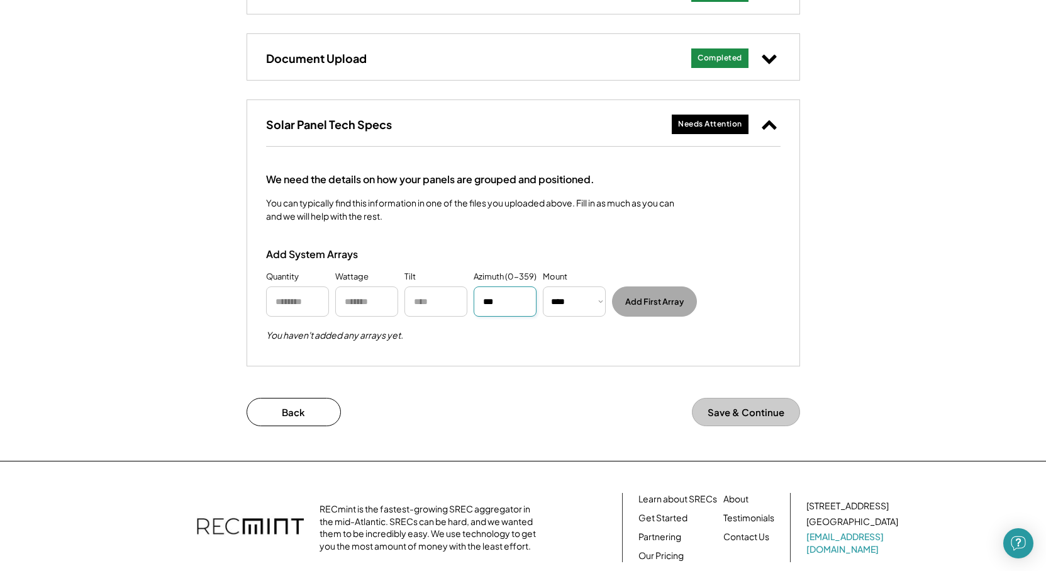
type input "***"
click at [415, 303] on input "input" at bounding box center [436, 301] width 63 height 30
type input "**"
click at [358, 299] on input "input" at bounding box center [366, 301] width 63 height 30
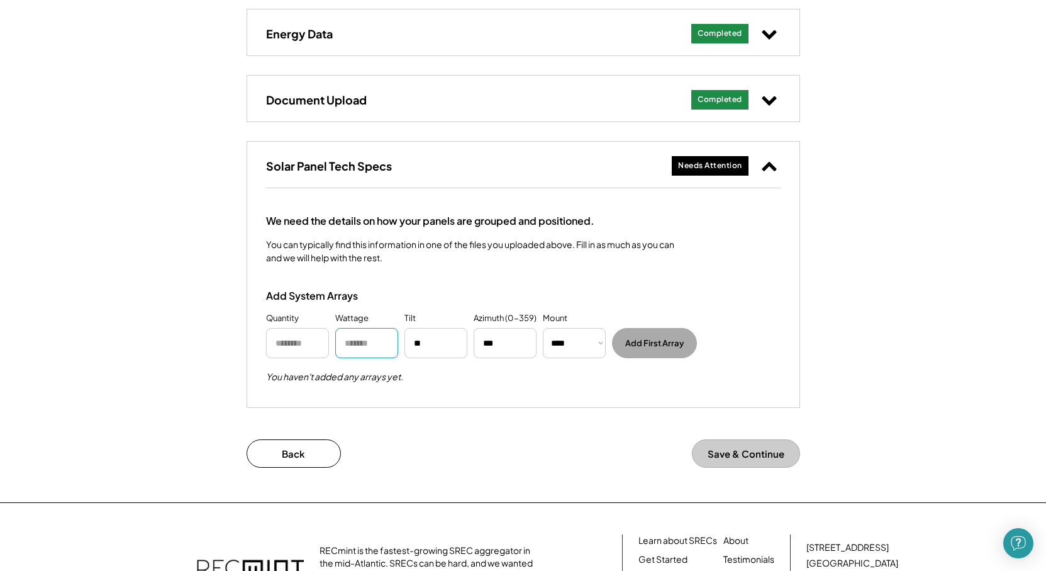
scroll to position [252, 0]
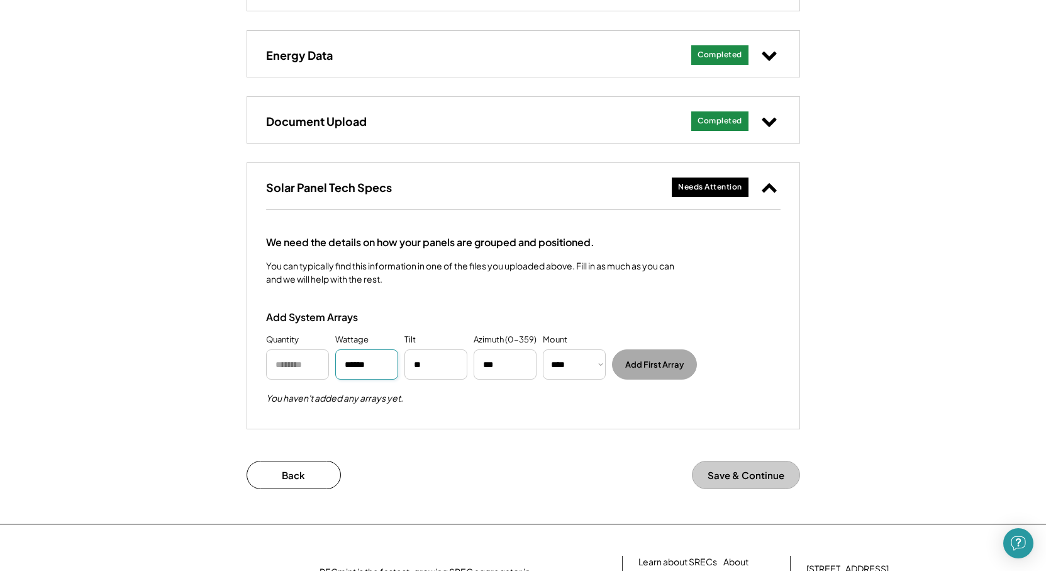
type input "******"
click at [276, 369] on input "input" at bounding box center [297, 364] width 63 height 30
click at [657, 361] on button "Add First Array" at bounding box center [654, 364] width 85 height 30
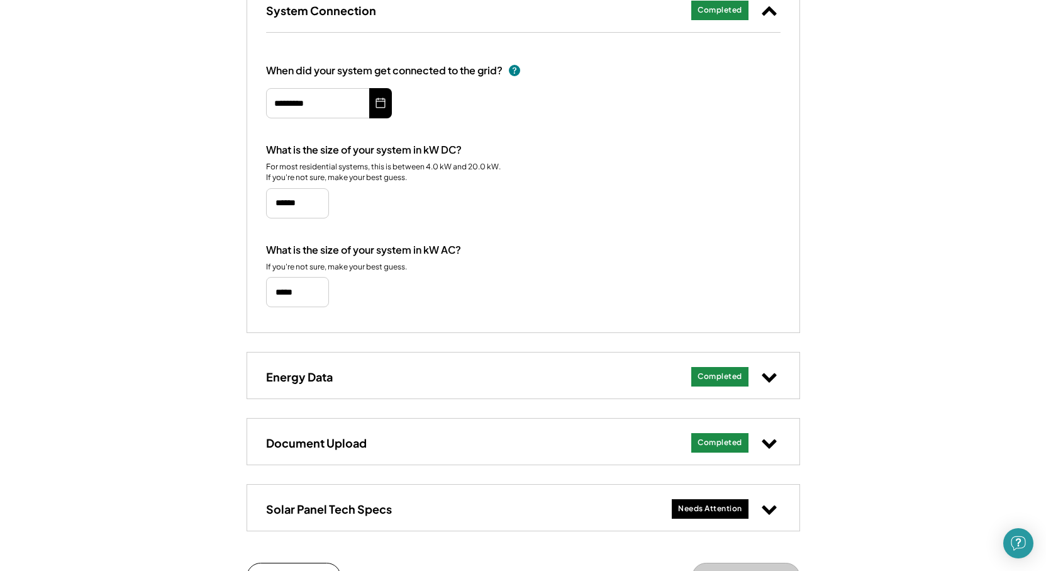
scroll to position [252, 0]
